Goal: Task Accomplishment & Management: Manage account settings

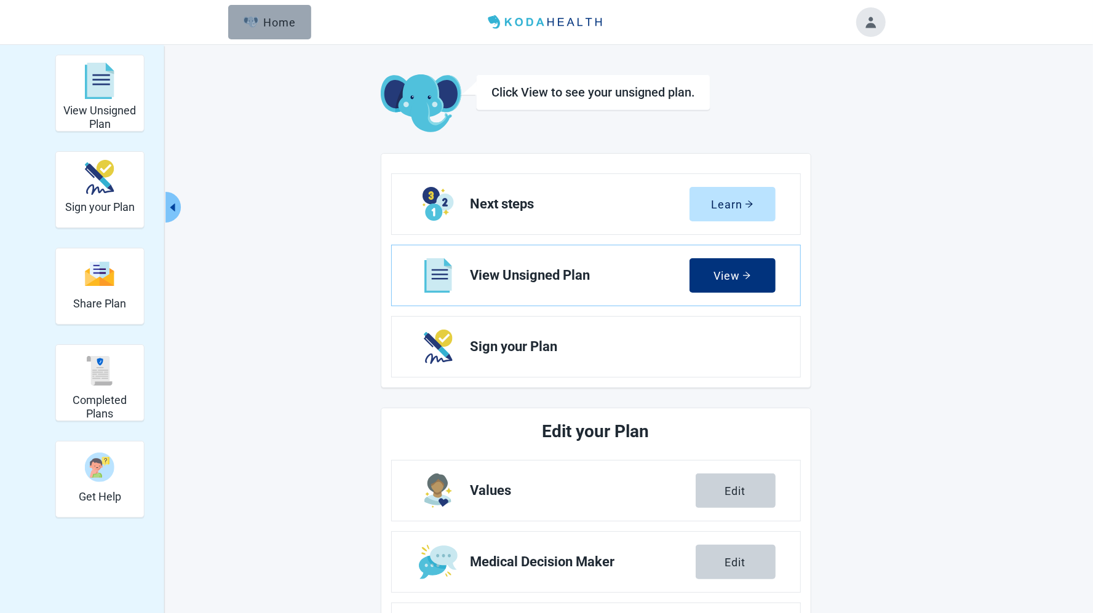
click at [244, 18] on img "button" at bounding box center [251, 22] width 15 height 11
click at [274, 21] on div "Home" at bounding box center [270, 22] width 53 height 12
click at [890, 32] on header "Menu Home" at bounding box center [547, 22] width 708 height 44
click at [867, 32] on button "Toggle account menu" at bounding box center [871, 22] width 30 height 30
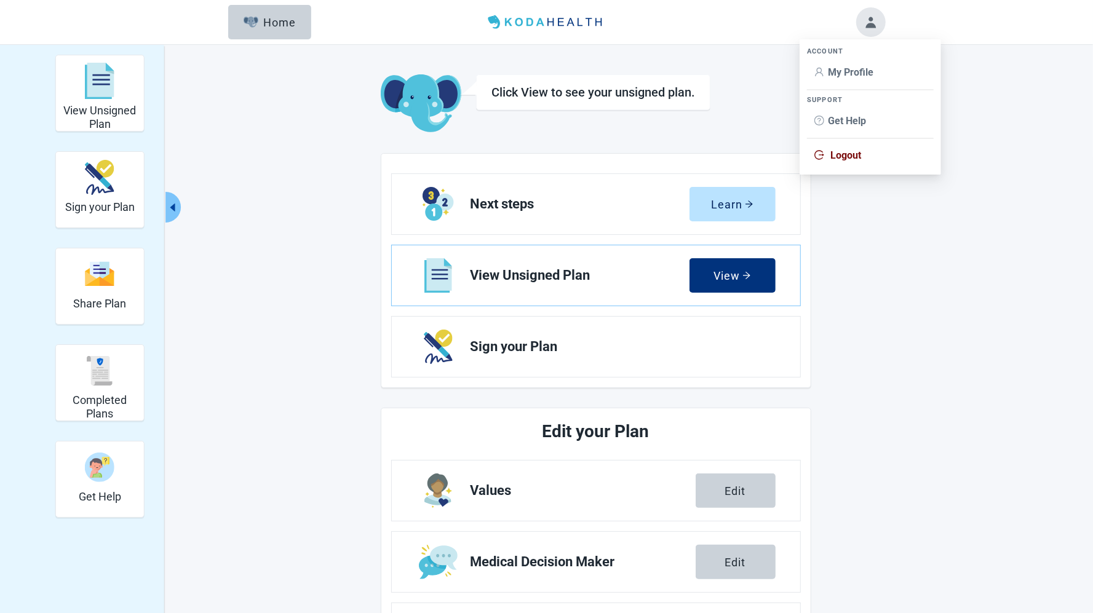
click at [896, 152] on span "Logout" at bounding box center [871, 156] width 112 height 14
